Goal: Task Accomplishment & Management: Manage account settings

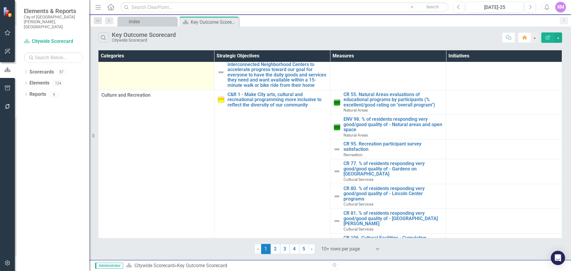
scroll to position [166, 0]
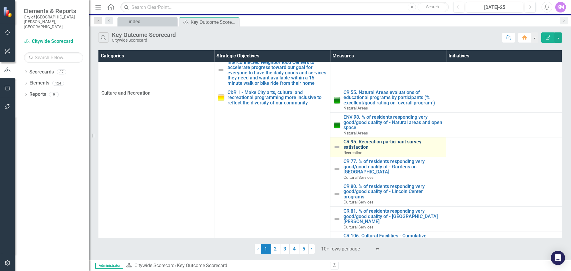
click at [358, 144] on link "CR 95. Recreation participant survey satisfaction" at bounding box center [394, 144] width 100 height 10
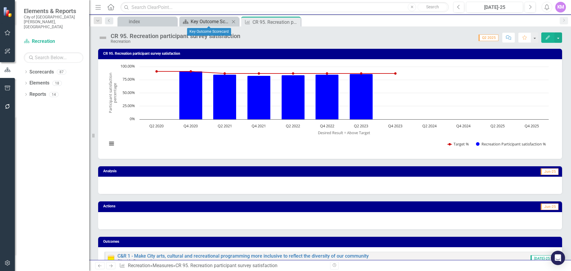
click at [219, 20] on div "Key Outcome Scorecard" at bounding box center [210, 21] width 39 height 7
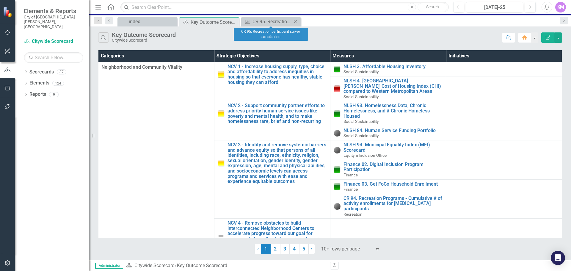
click at [296, 21] on icon "Close" at bounding box center [295, 21] width 6 height 5
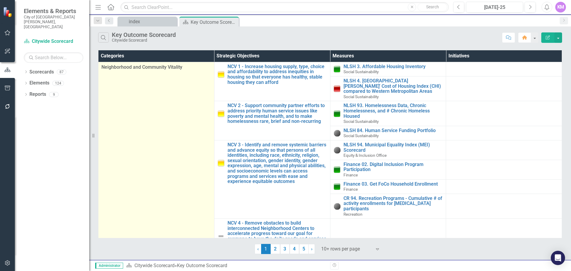
click at [173, 112] on td "Neighborhood and Community Vitality" at bounding box center [156, 158] width 116 height 192
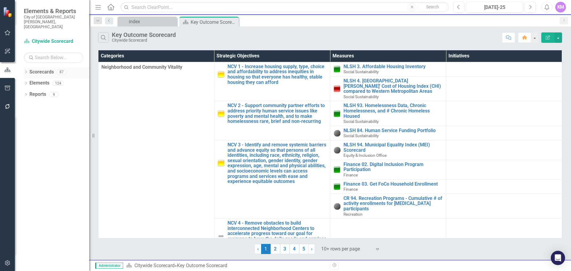
click at [44, 69] on link "Scorecards" at bounding box center [41, 72] width 24 height 7
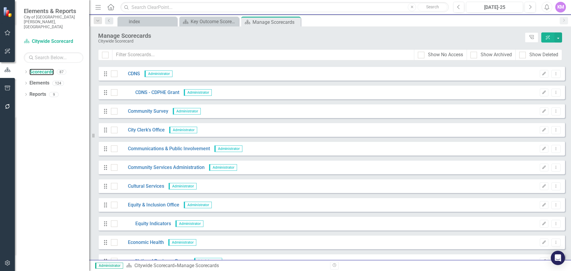
scroll to position [336, 0]
click at [114, 114] on div at bounding box center [114, 111] width 7 height 7
click at [114, 112] on input "checkbox" at bounding box center [113, 110] width 4 height 4
checkbox input "true"
click at [137, 111] on link "Community Survey" at bounding box center [142, 111] width 51 height 7
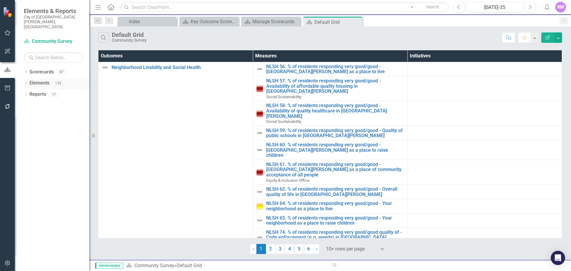
click at [41, 80] on link "Elements" at bounding box center [39, 83] width 20 height 7
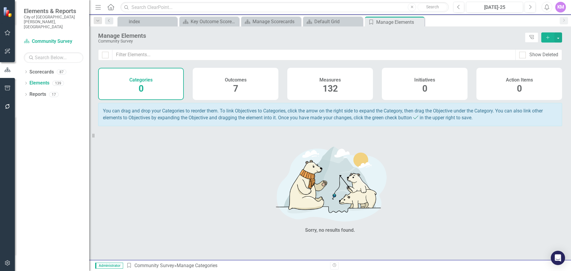
click at [328, 76] on div "Measures" at bounding box center [329, 79] width 21 height 7
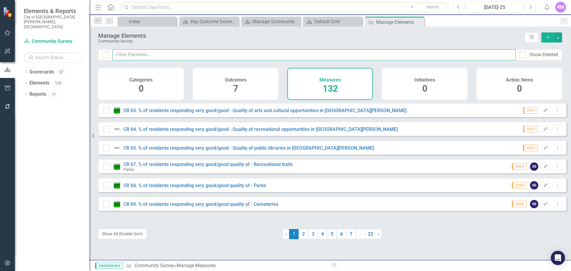
click at [214, 50] on input "text" at bounding box center [313, 54] width 403 height 11
paste input "nlsh 56"
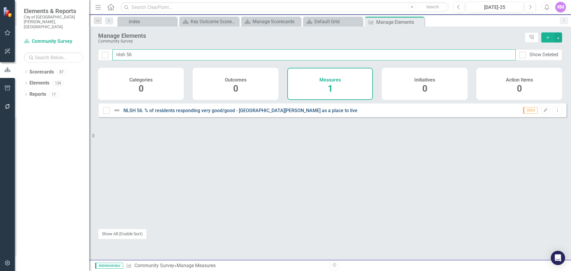
type input "nlsh 56"
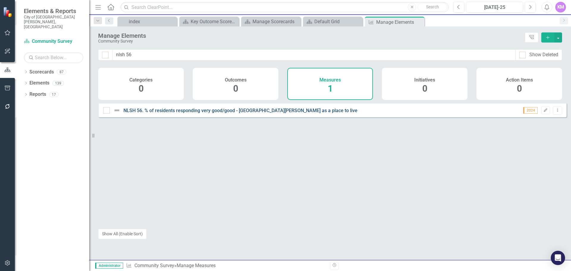
click at [202, 113] on link "NLSH 56. % of residents responding very good/good - [GEOGRAPHIC_DATA][PERSON_NA…" at bounding box center [240, 111] width 234 height 6
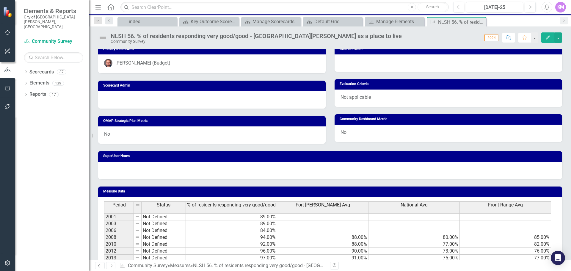
scroll to position [331, 0]
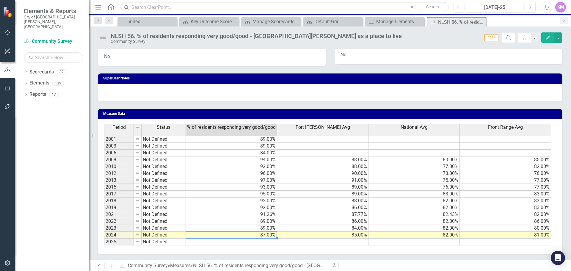
click at [266, 235] on td "87.00%" at bounding box center [231, 235] width 91 height 7
type textarea "87"
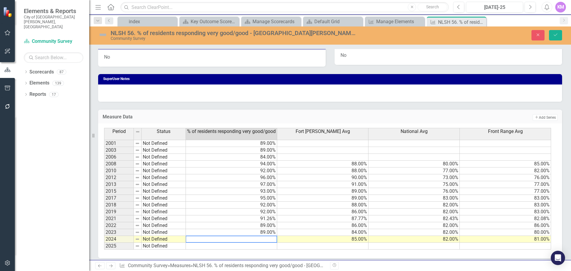
click at [218, 246] on td at bounding box center [231, 246] width 91 height 7
type textarea "91"
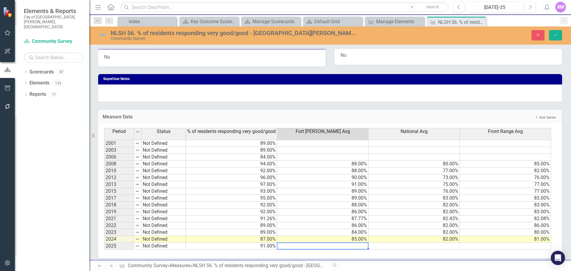
click at [327, 245] on td at bounding box center [322, 246] width 91 height 7
type textarea "8"
click at [407, 245] on td at bounding box center [414, 246] width 91 height 7
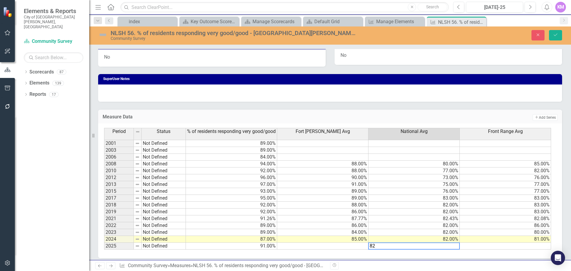
type textarea "82"
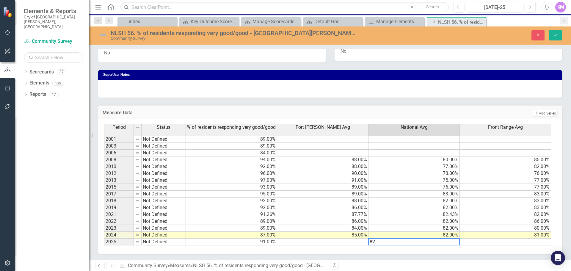
click at [532, 243] on td at bounding box center [505, 242] width 91 height 7
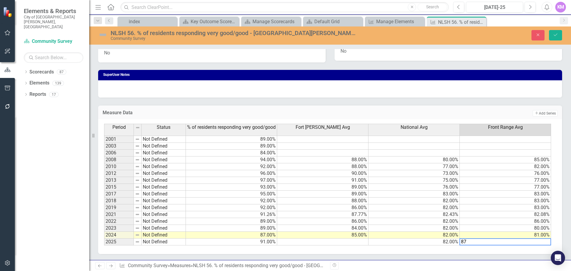
type textarea "87"
click at [355, 240] on td at bounding box center [322, 242] width 91 height 7
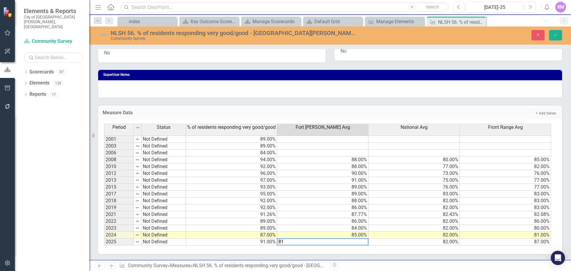
click at [406, 241] on td "82.00%" at bounding box center [414, 242] width 91 height 7
type textarea "82"
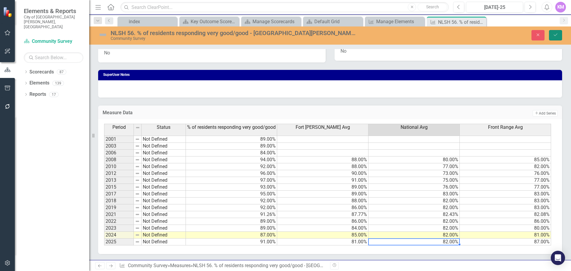
click at [555, 35] on icon "Save" at bounding box center [555, 35] width 5 height 4
